Goal: Register for event/course

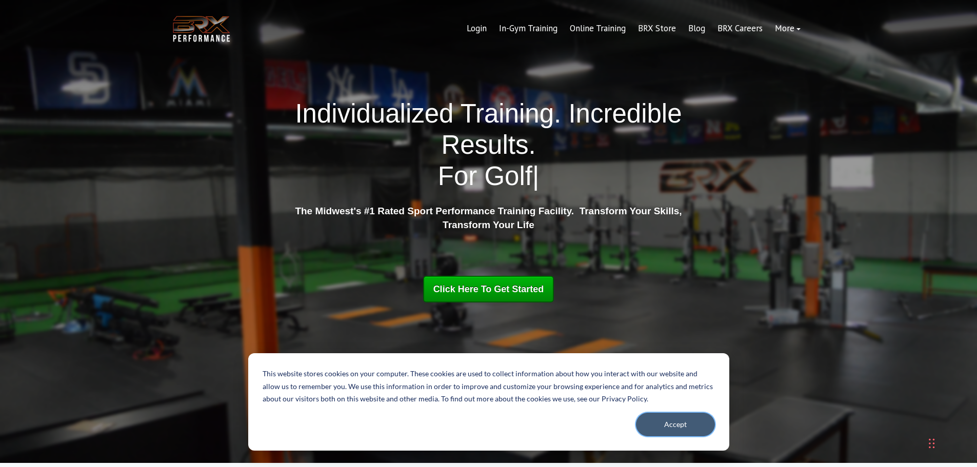
click at [676, 421] on button "Accept" at bounding box center [675, 425] width 79 height 24
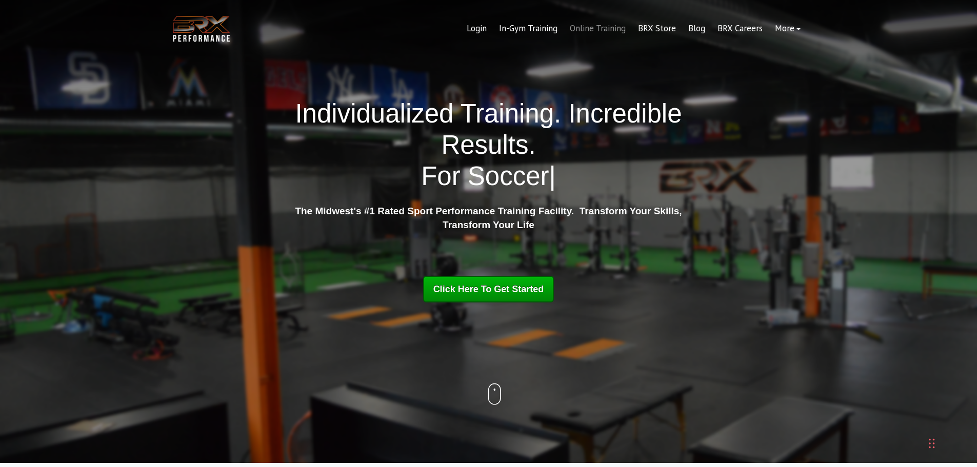
click at [617, 28] on link "Online Training" at bounding box center [598, 28] width 68 height 25
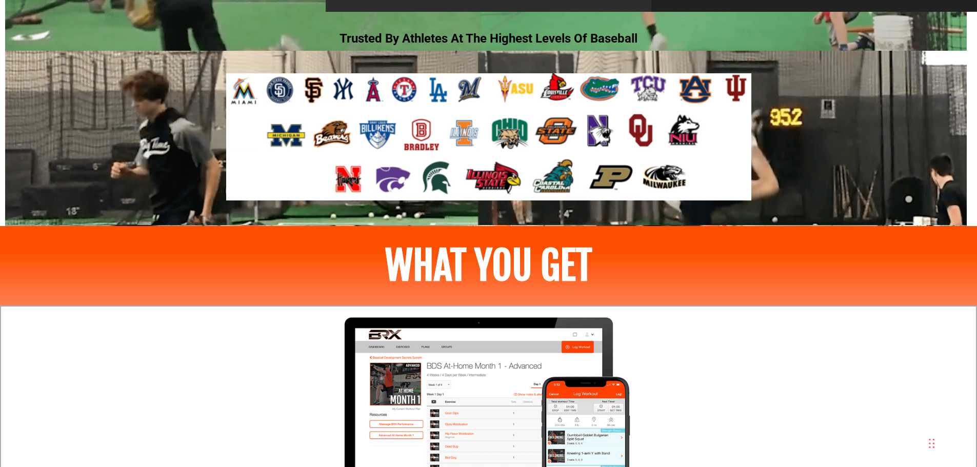
scroll to position [1180, 0]
